Goal: Task Accomplishment & Management: Manage account settings

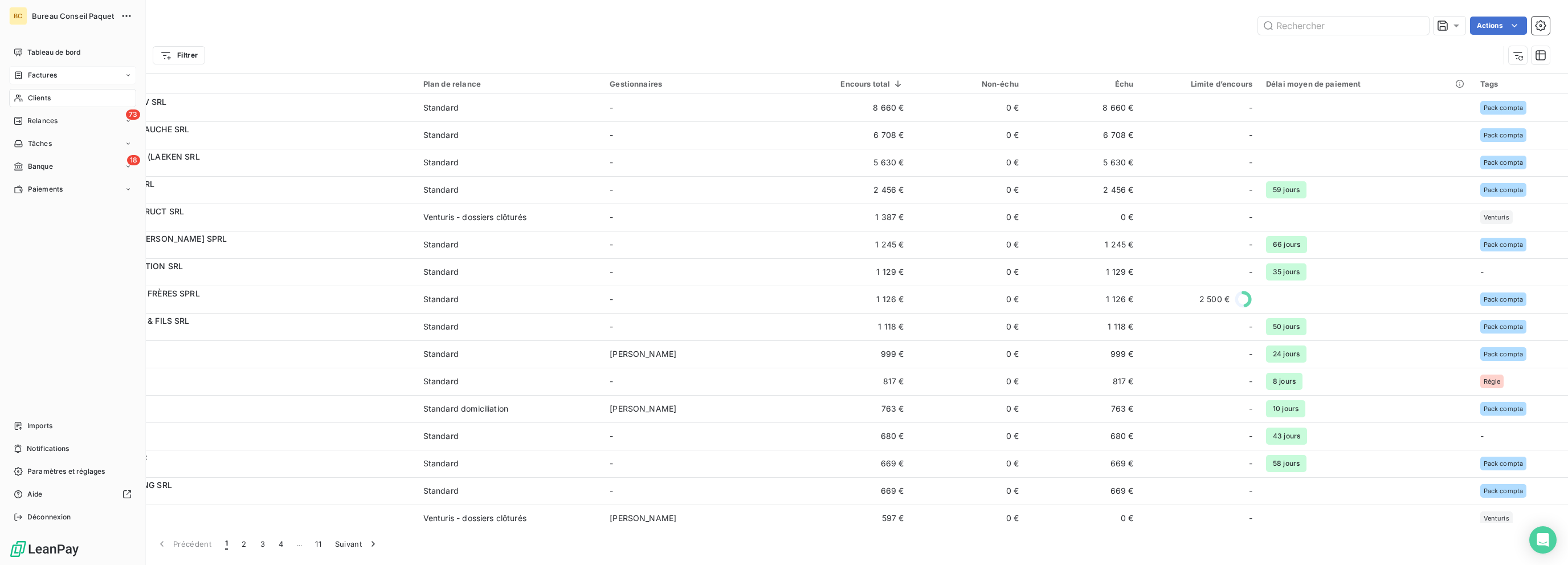
click at [37, 76] on span "Factures" at bounding box center [42, 76] width 29 height 10
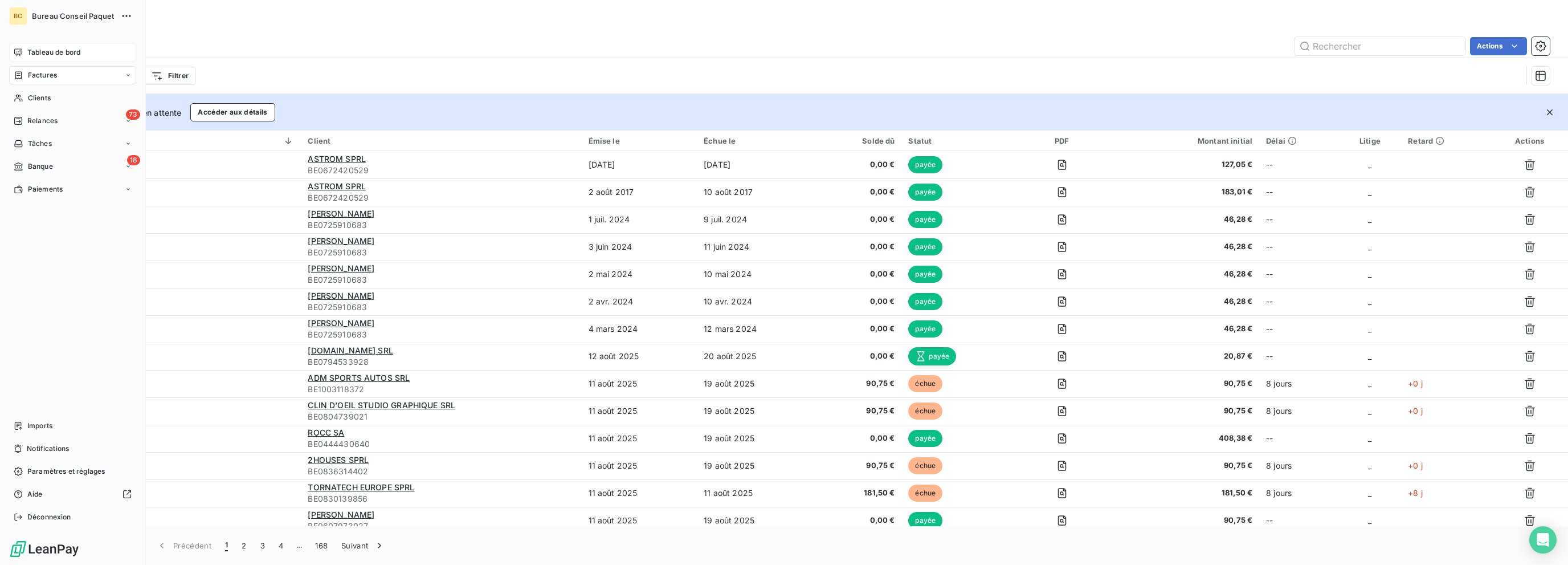
click at [50, 49] on span "Tableau de bord" at bounding box center [53, 52] width 53 height 10
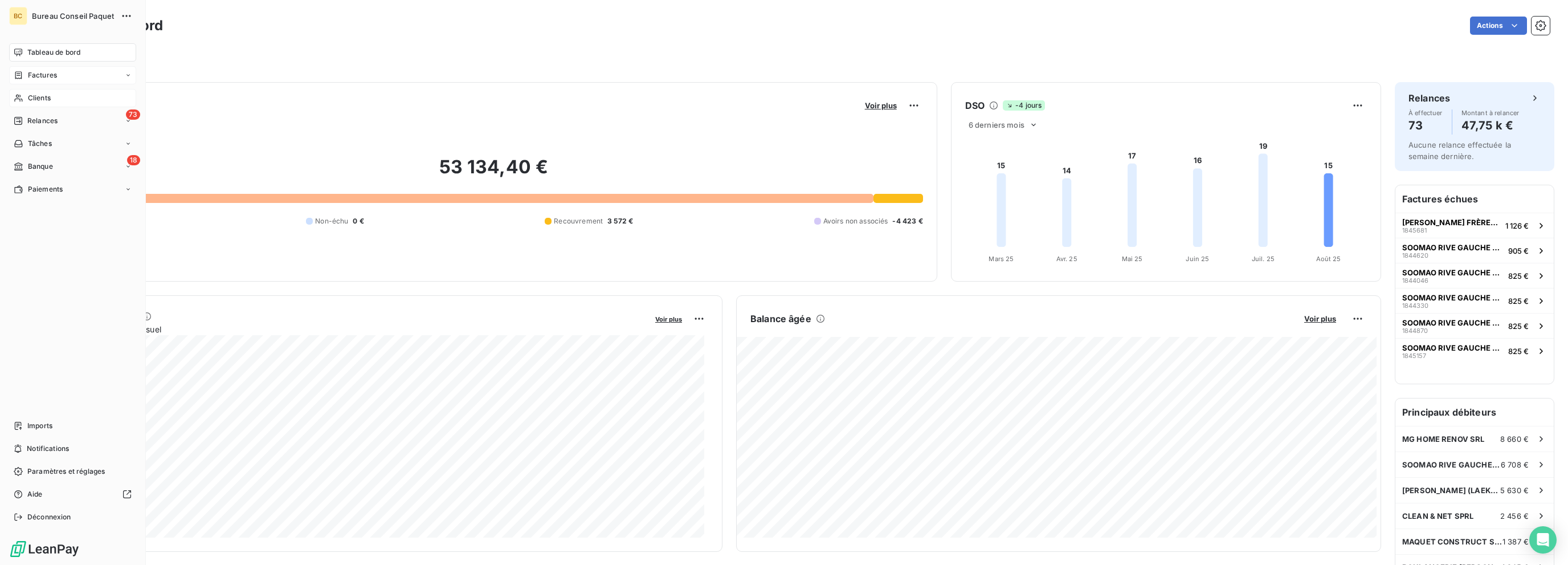
click at [41, 97] on span "Clients" at bounding box center [39, 98] width 23 height 10
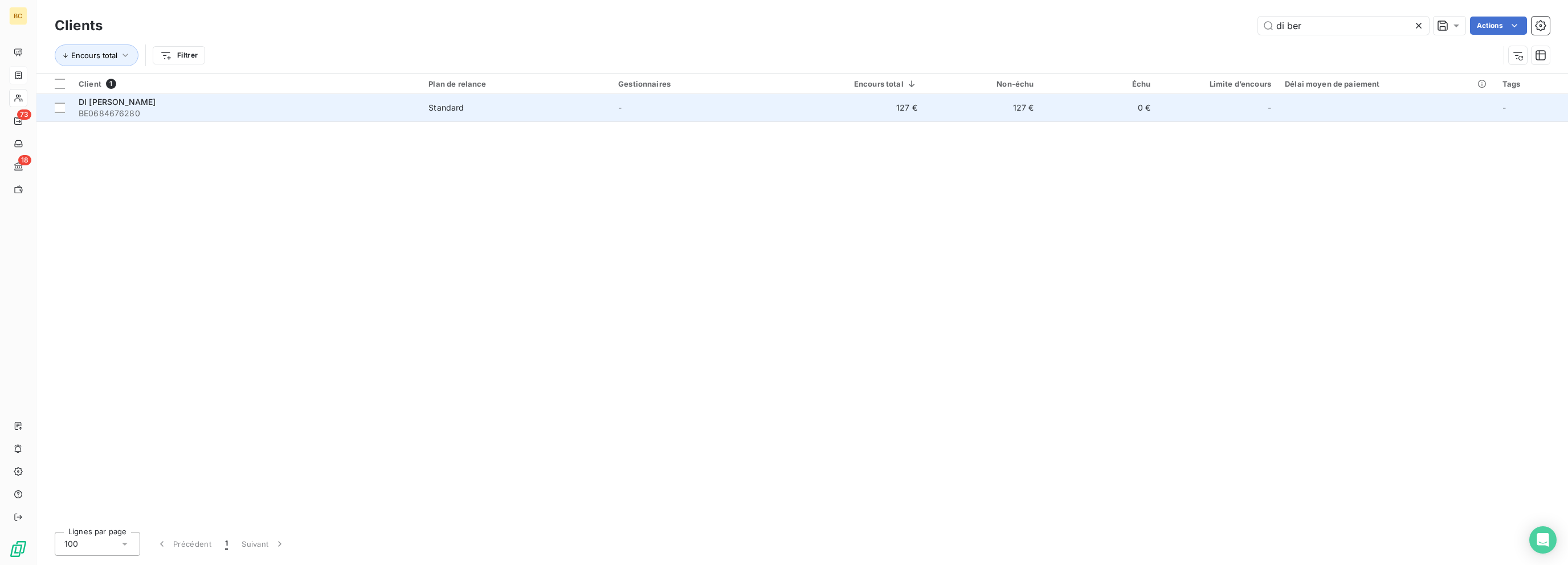
type input "di ber"
click at [136, 106] on span "DI [PERSON_NAME]" at bounding box center [116, 101] width 76 height 10
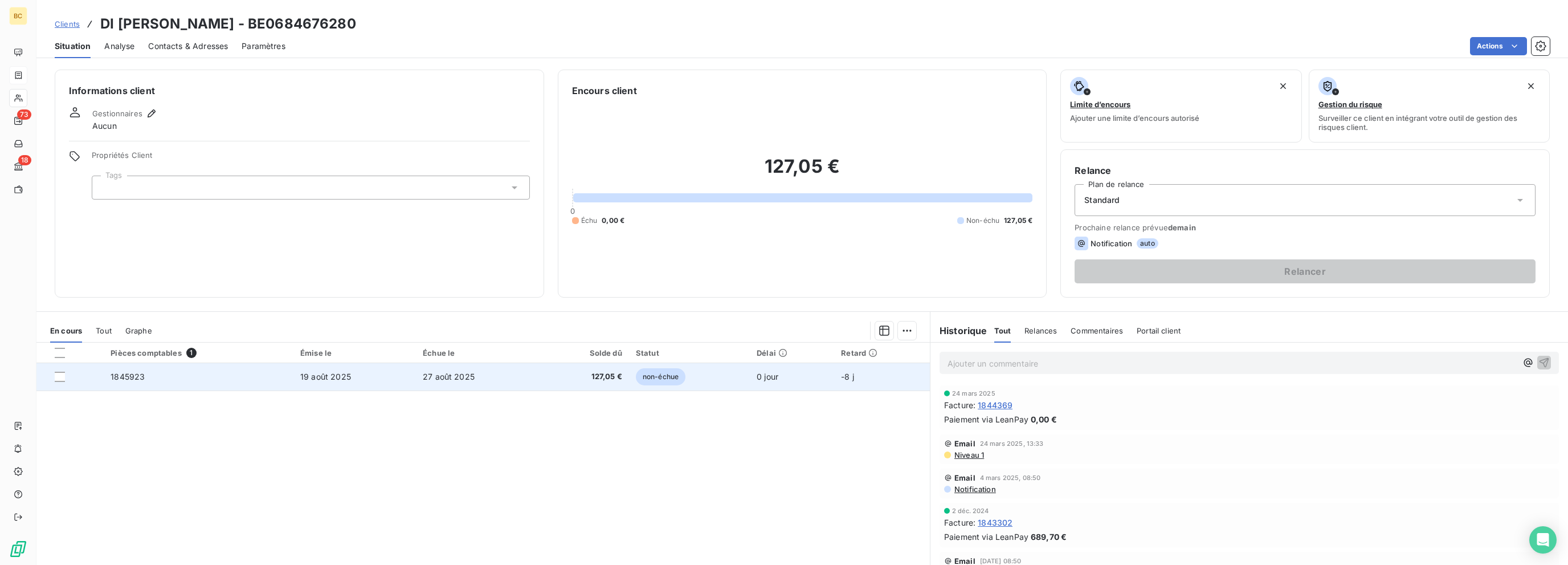
click at [461, 378] on span "27 août 2025" at bounding box center [448, 376] width 52 height 10
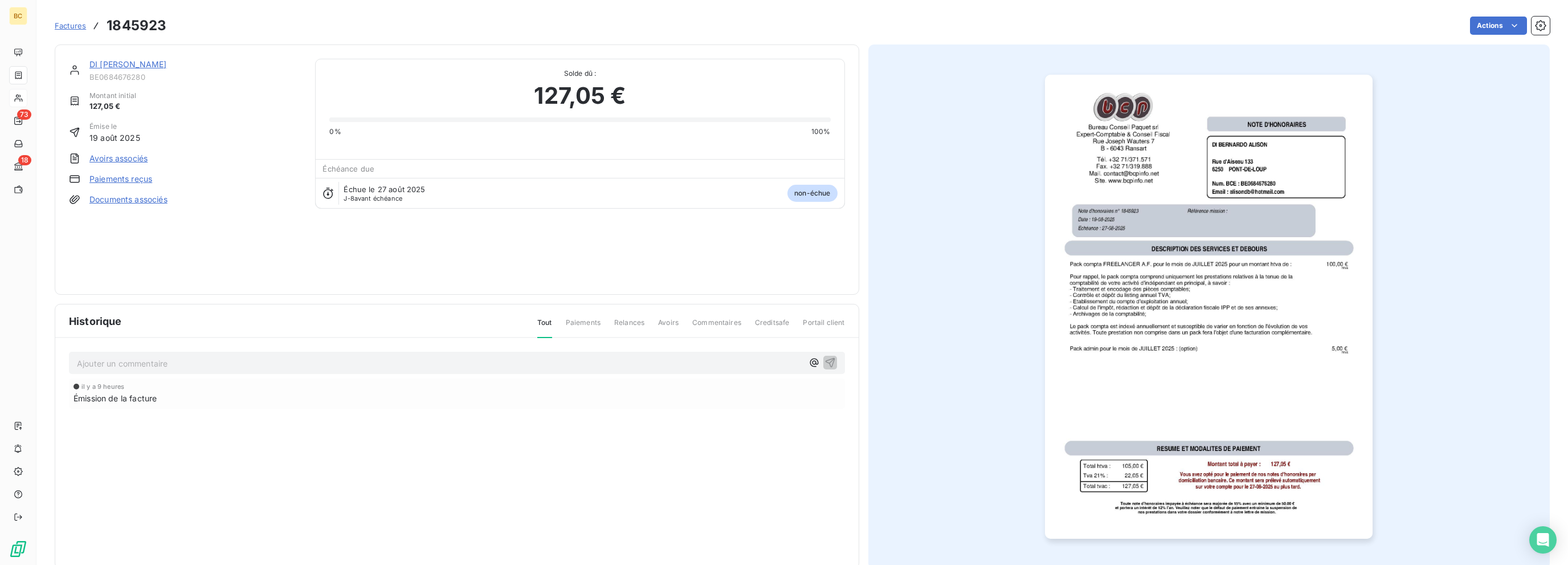
click at [136, 63] on link "DI [PERSON_NAME]" at bounding box center [128, 63] width 76 height 10
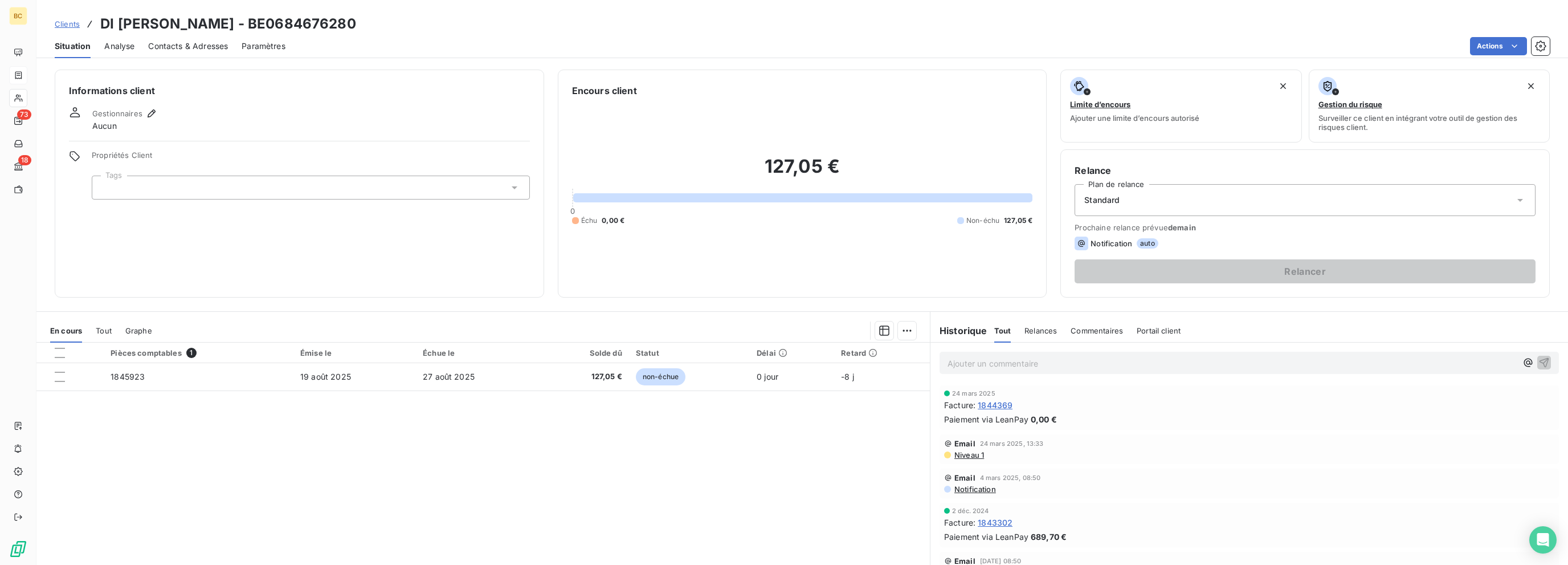
click at [211, 43] on span "Contacts & Adresses" at bounding box center [188, 46] width 80 height 11
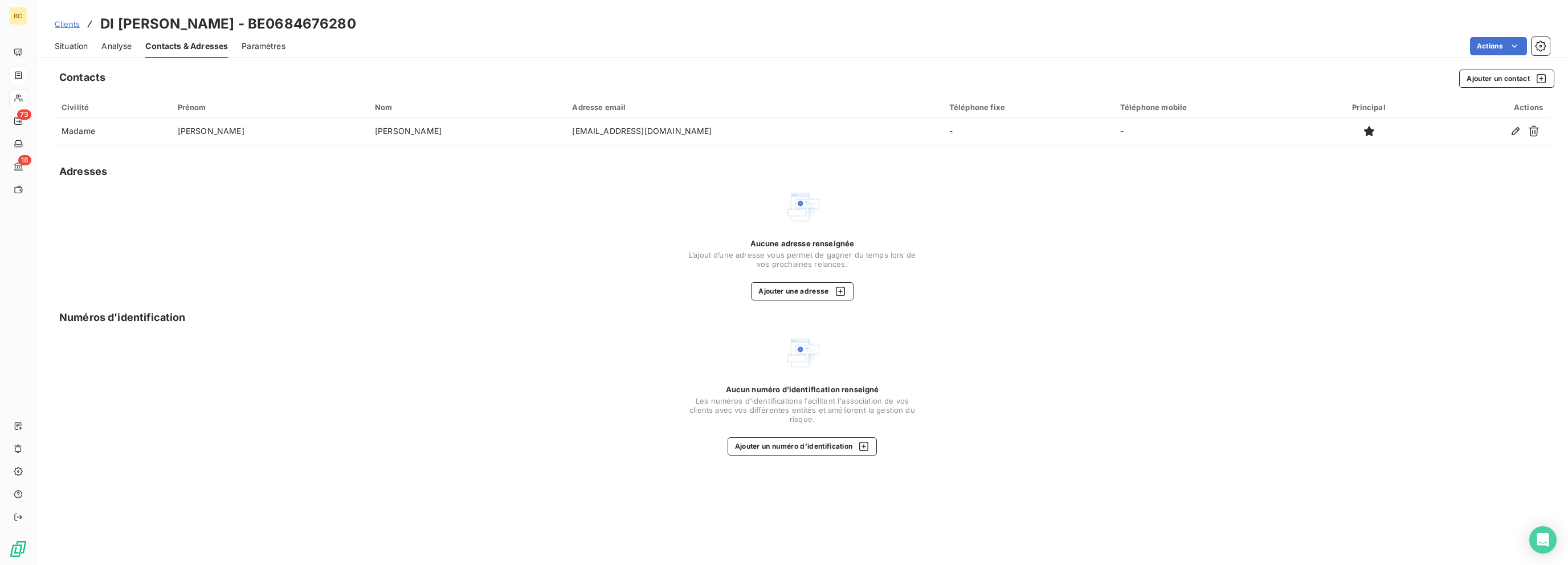
click at [74, 43] on span "Situation" at bounding box center [71, 46] width 33 height 11
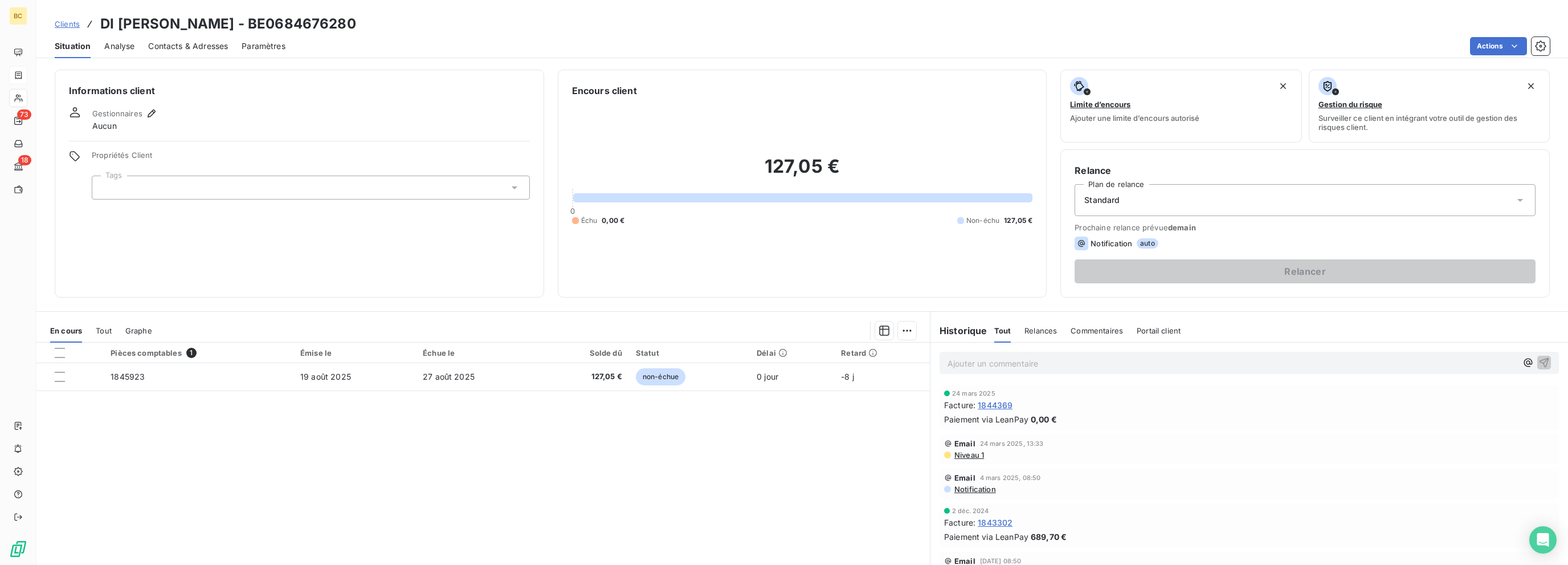
click at [1146, 197] on div "Standard" at bounding box center [1305, 200] width 461 height 32
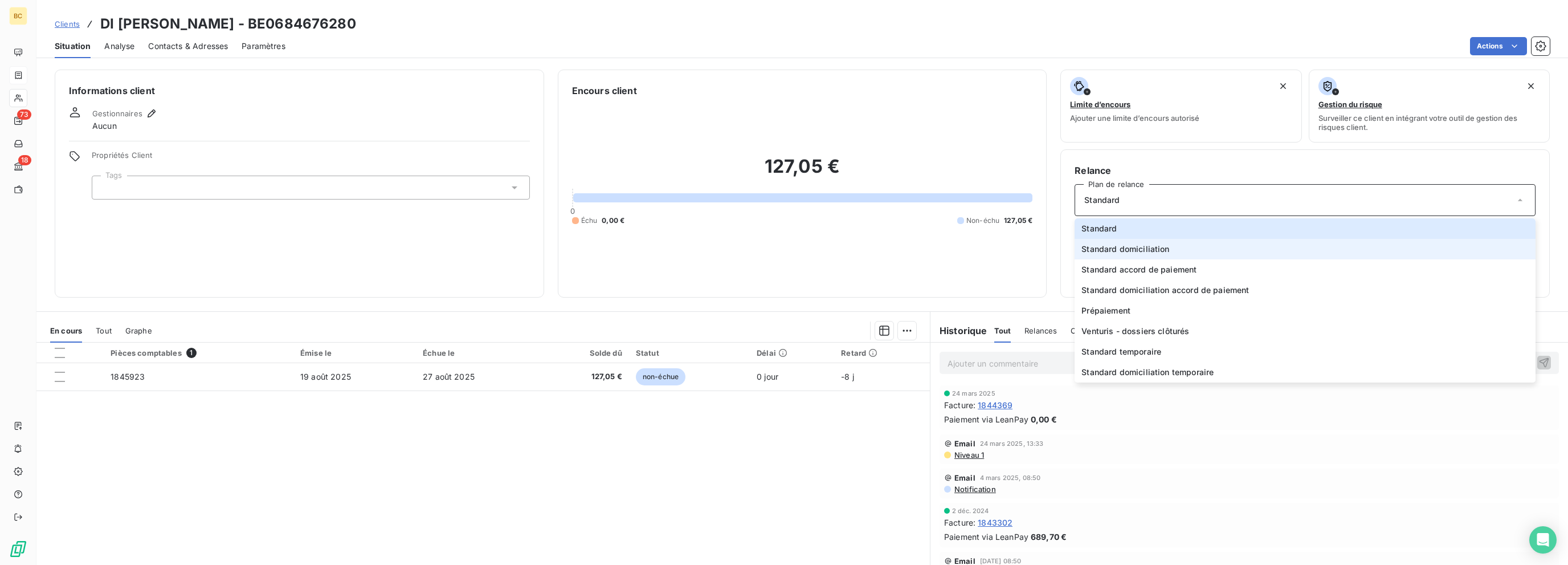
click at [1141, 245] on span "Standard domiciliation" at bounding box center [1125, 249] width 88 height 11
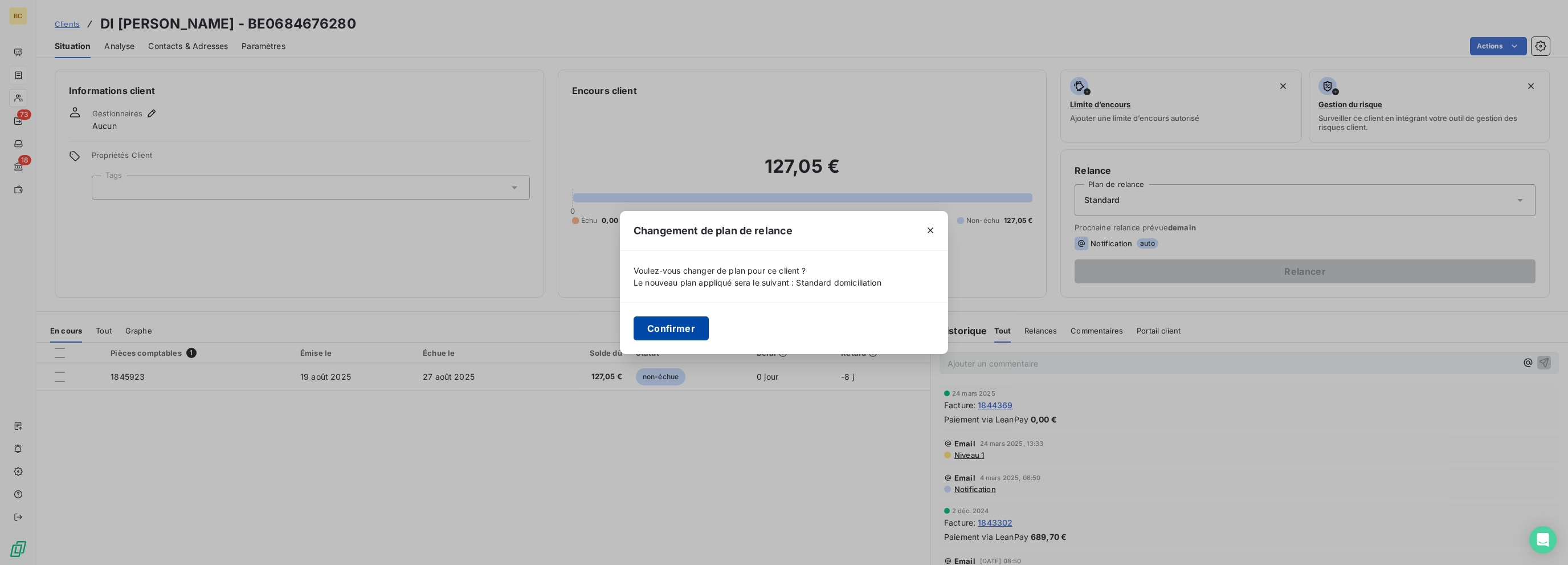
click at [682, 321] on button "Confirmer" at bounding box center [671, 329] width 76 height 24
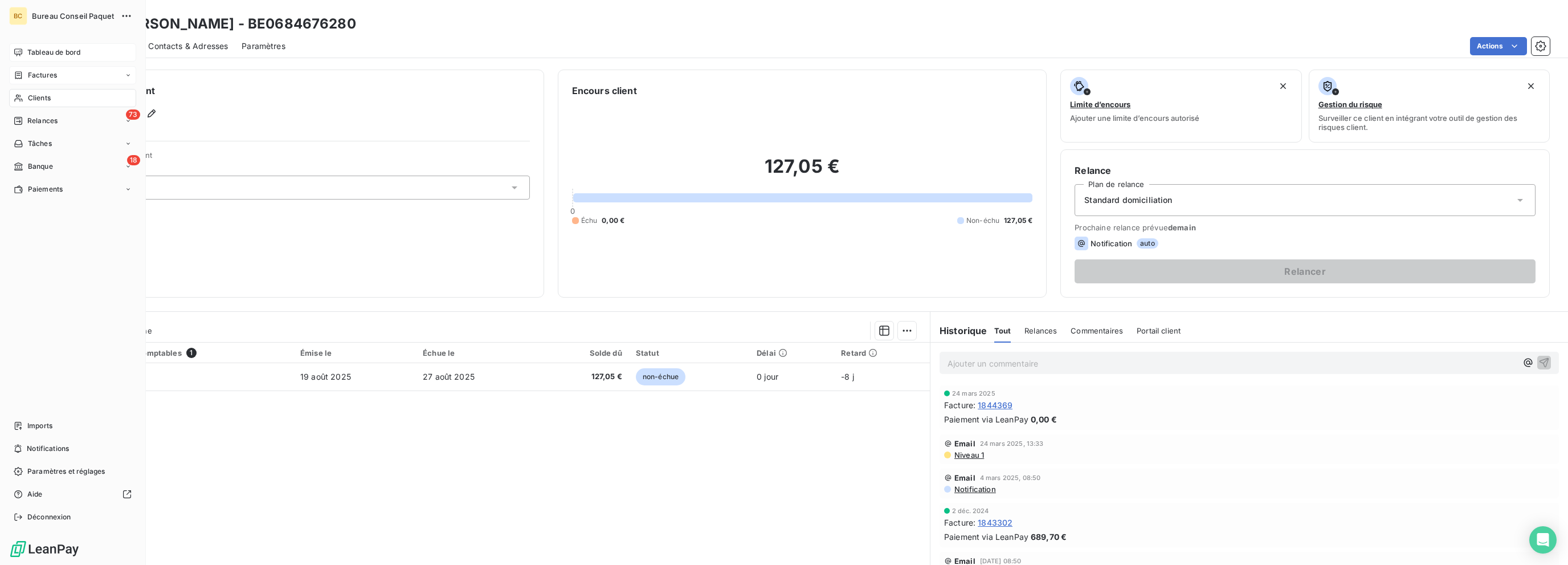
click at [48, 52] on span "Tableau de bord" at bounding box center [53, 52] width 53 height 10
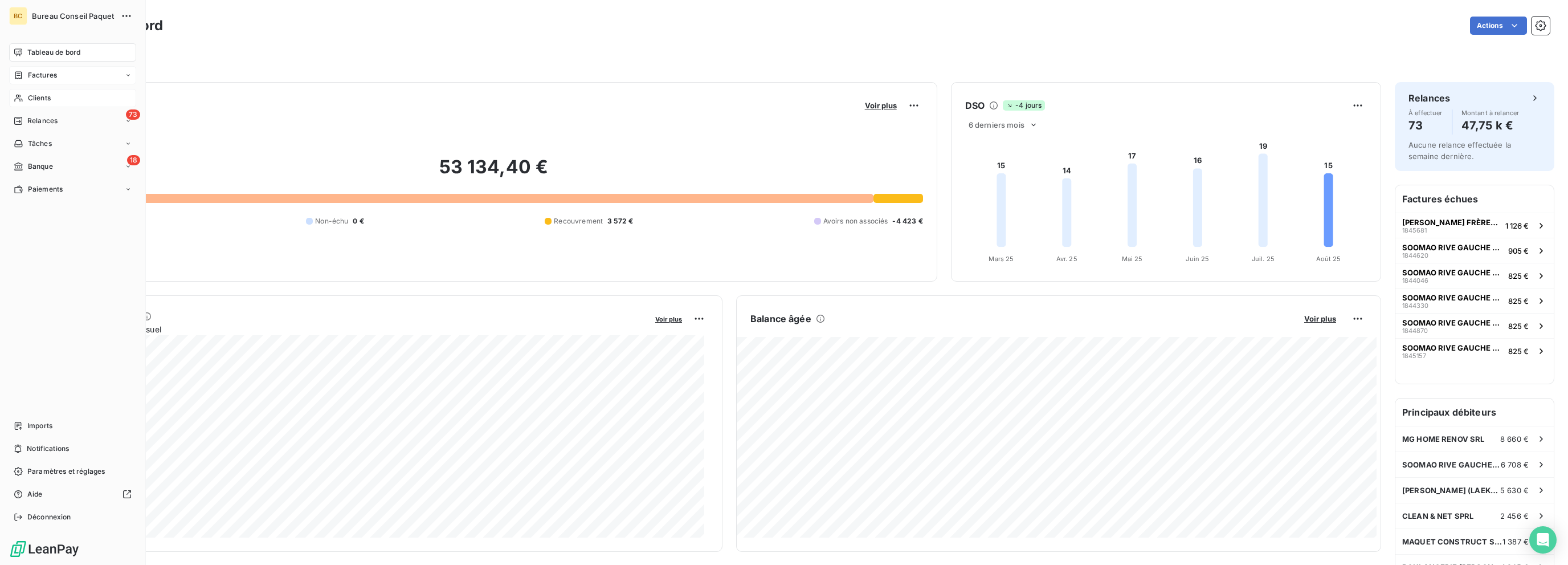
click at [37, 78] on span "Factures" at bounding box center [42, 76] width 29 height 10
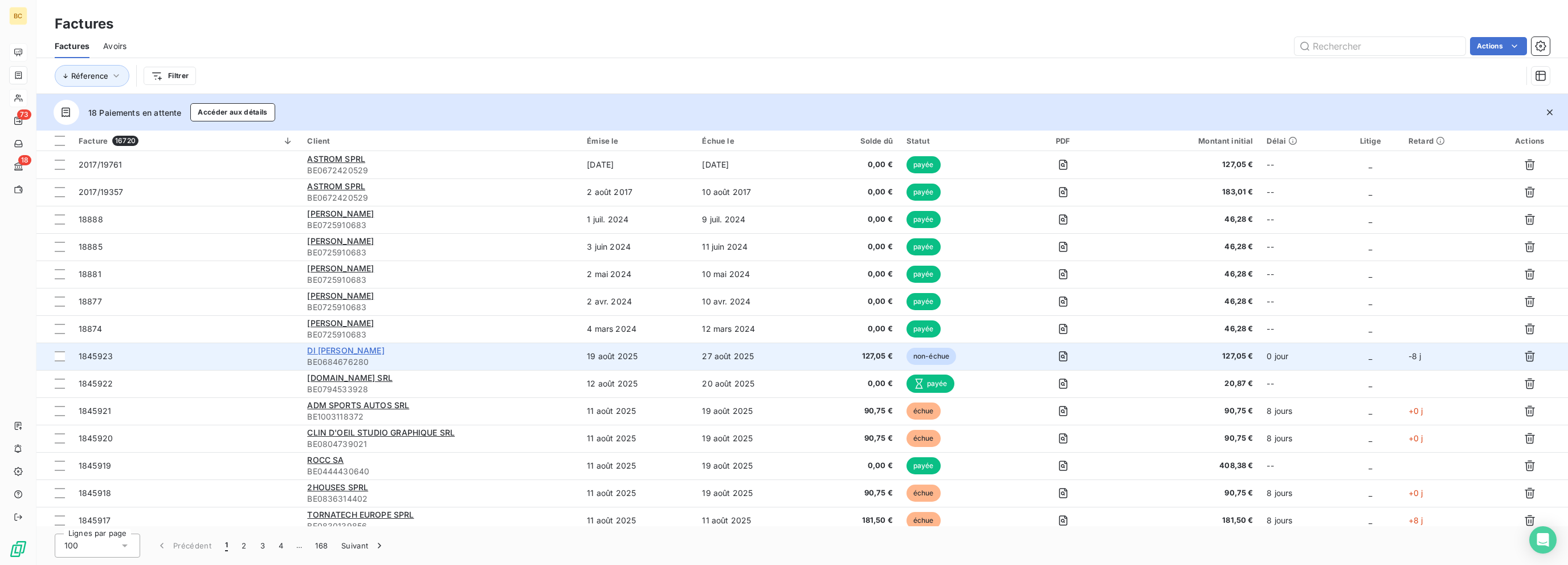
click at [373, 348] on span "DI [PERSON_NAME]" at bounding box center [345, 349] width 76 height 10
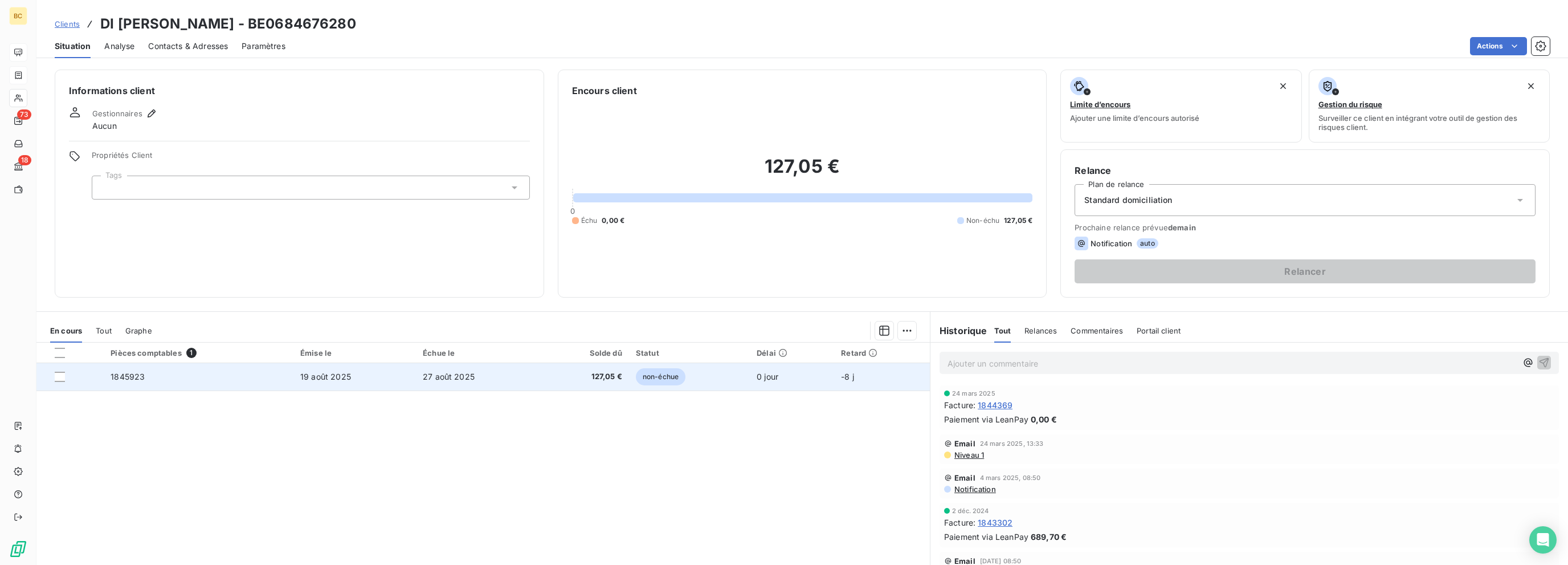
click at [361, 376] on td "19 août 2025" at bounding box center [355, 376] width 123 height 27
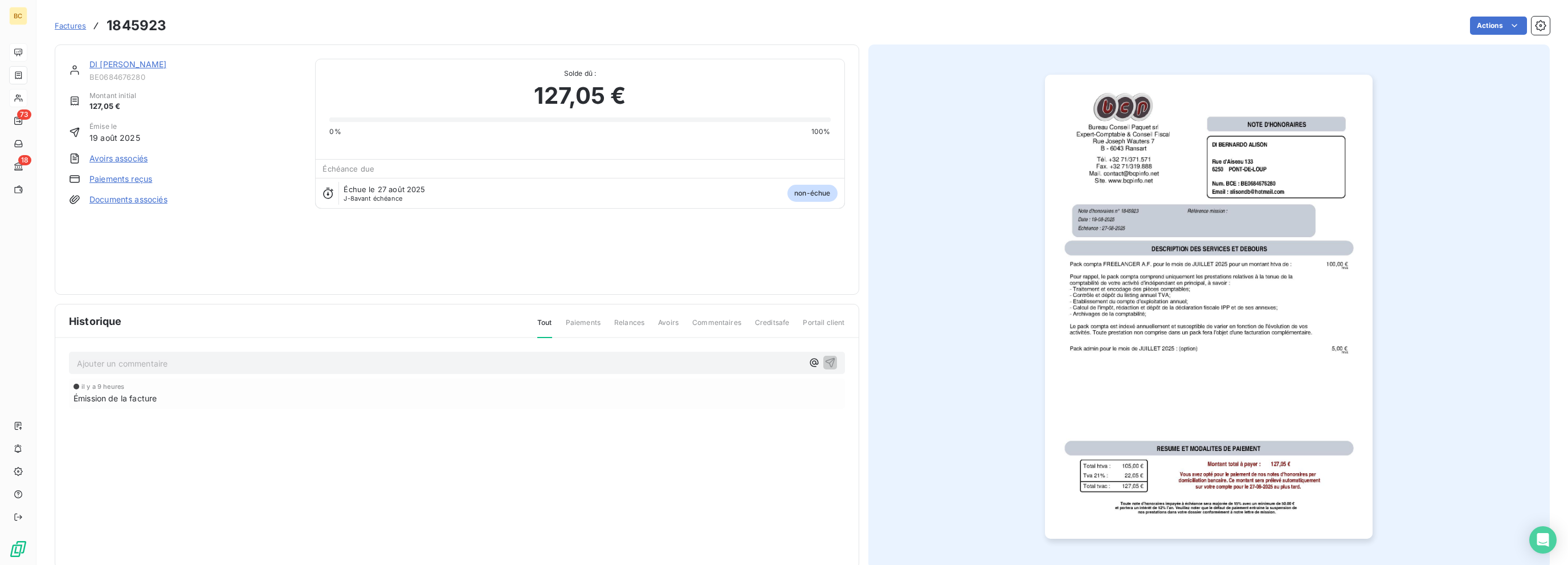
click at [128, 59] on link "DI [PERSON_NAME]" at bounding box center [128, 63] width 76 height 10
